Goal: Transaction & Acquisition: Purchase product/service

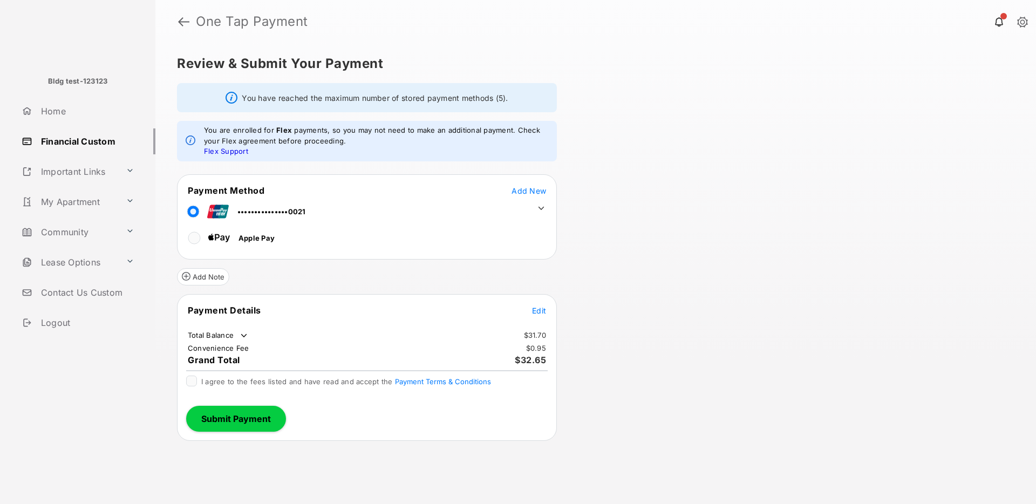
click at [541, 307] on span "Edit" at bounding box center [539, 310] width 14 height 9
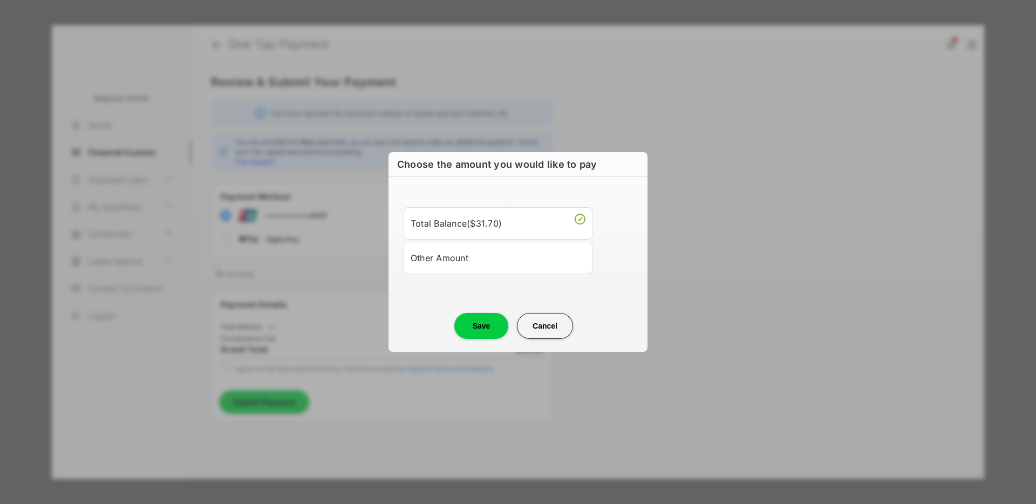
click at [480, 260] on div "Other Amount" at bounding box center [498, 258] width 175 height 18
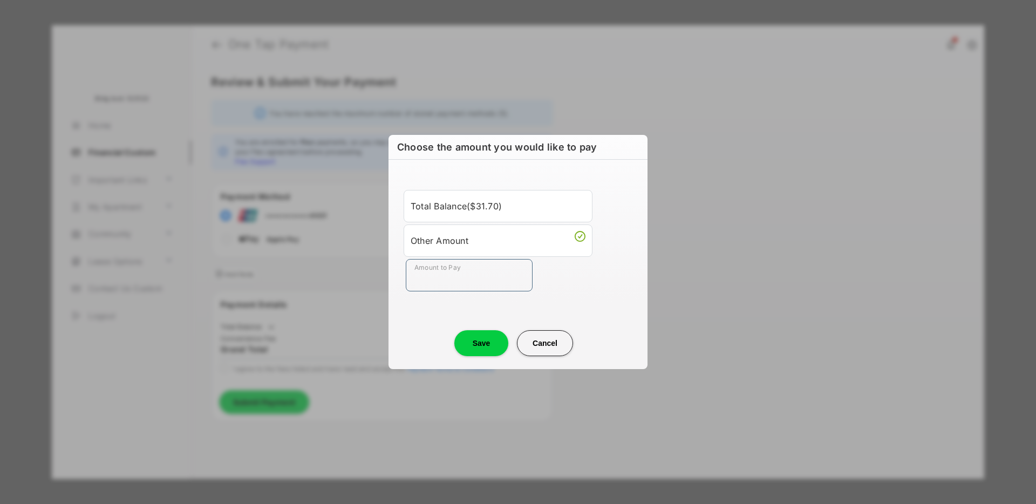
click at [465, 281] on input "Amount to Pay" at bounding box center [469, 275] width 127 height 32
type input "****"
click at [478, 345] on button "Save" at bounding box center [481, 343] width 54 height 26
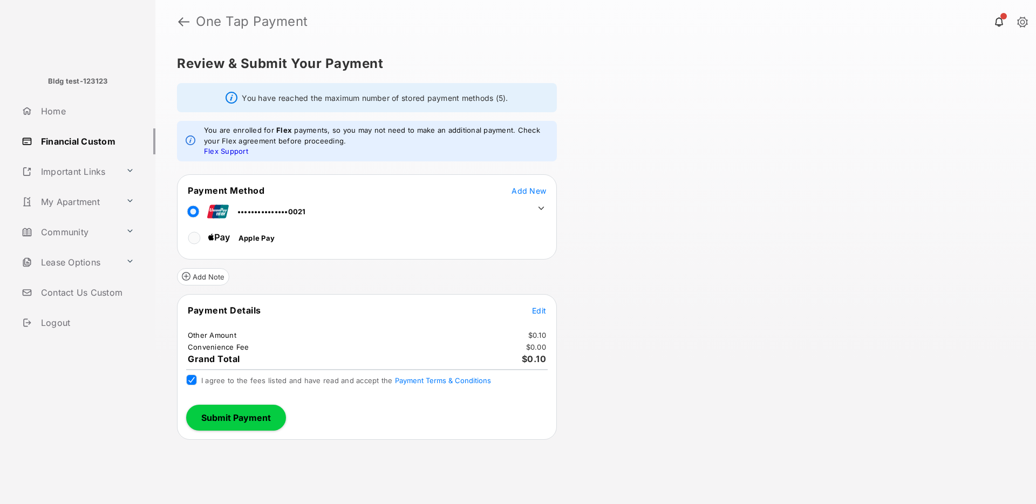
click at [222, 417] on button "Submit Payment" at bounding box center [236, 418] width 100 height 26
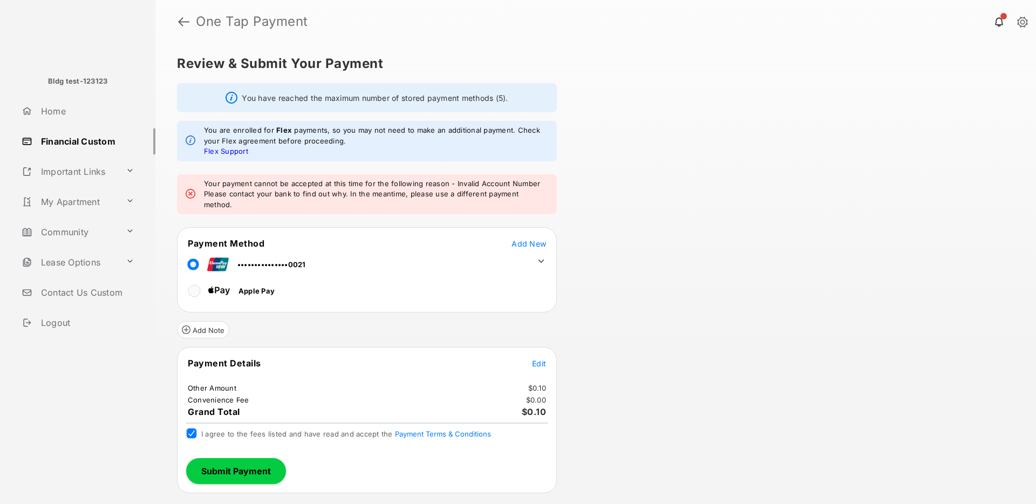
click at [538, 256] on icon at bounding box center [542, 261] width 10 height 10
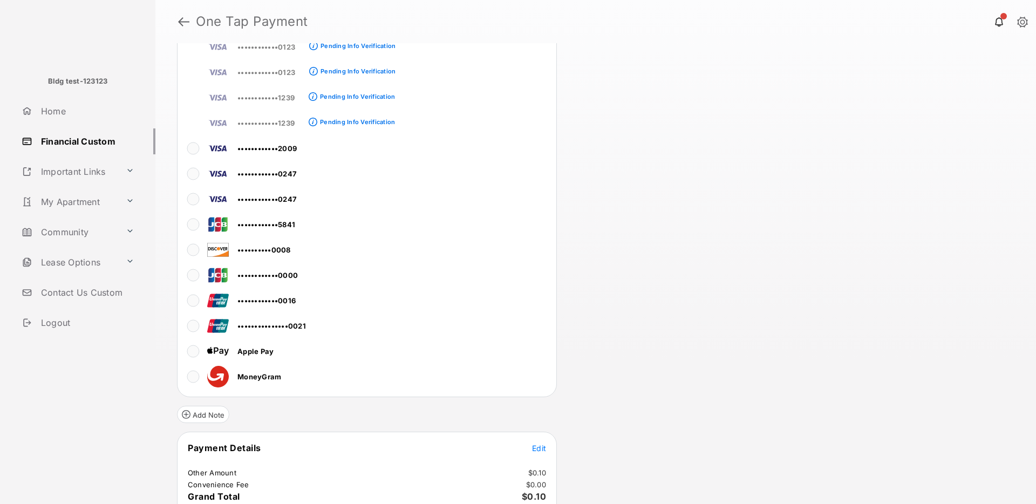
scroll to position [2896, 0]
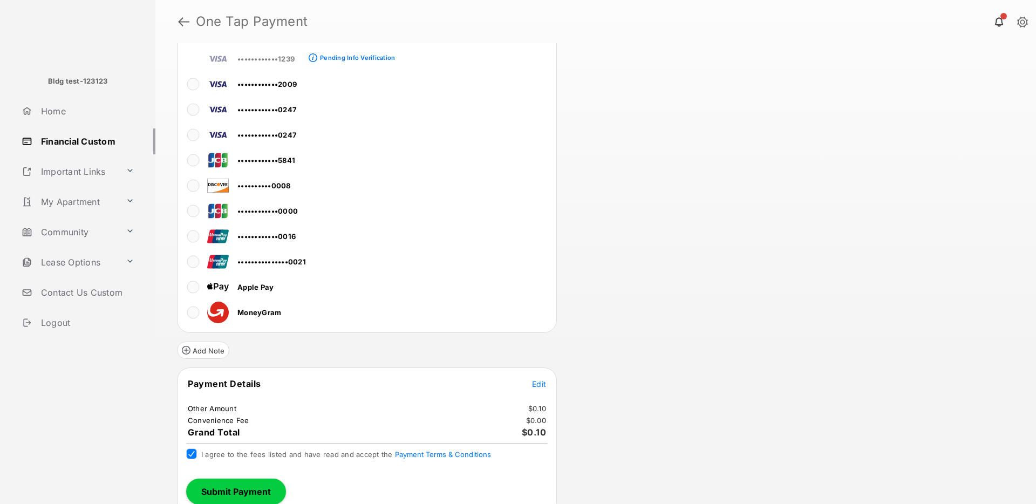
click at [212, 479] on button "Submit Payment" at bounding box center [236, 492] width 100 height 26
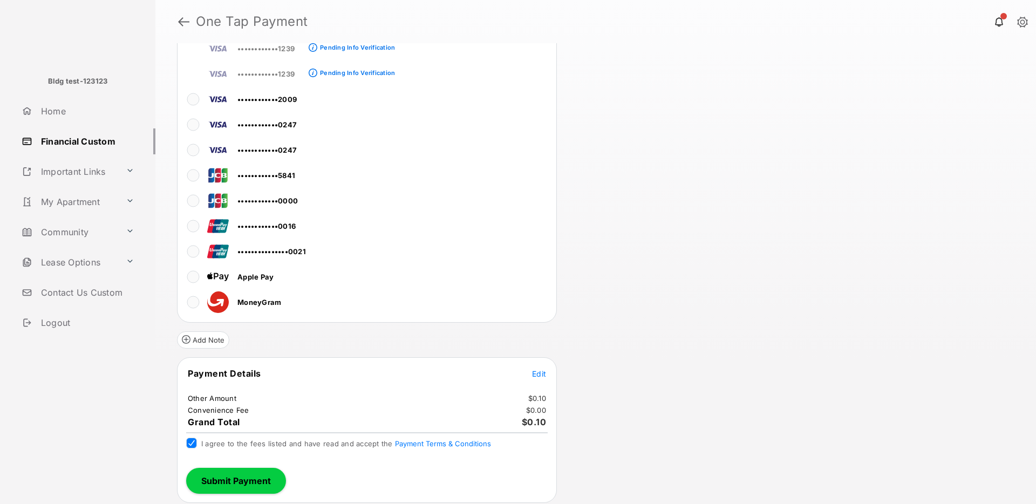
click at [240, 480] on button "Submit Payment" at bounding box center [236, 481] width 100 height 26
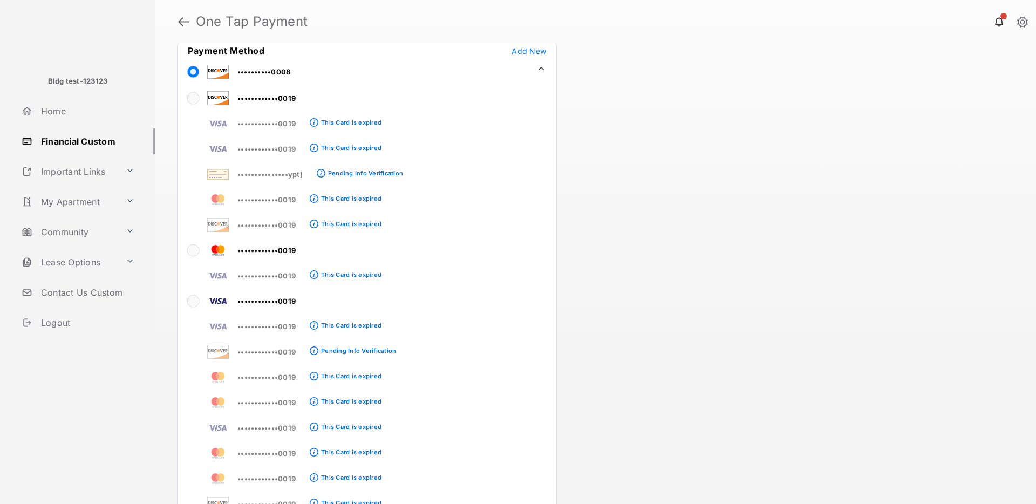
scroll to position [0, 0]
